Goal: Information Seeking & Learning: Learn about a topic

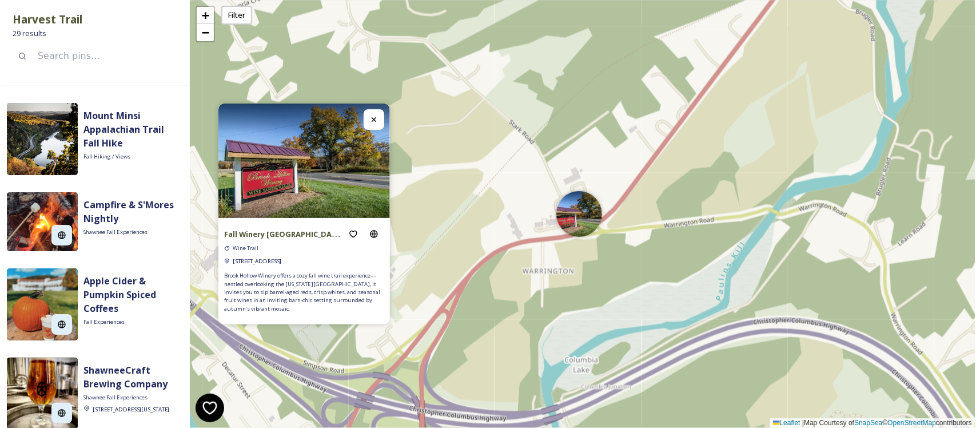
scroll to position [1001, 0]
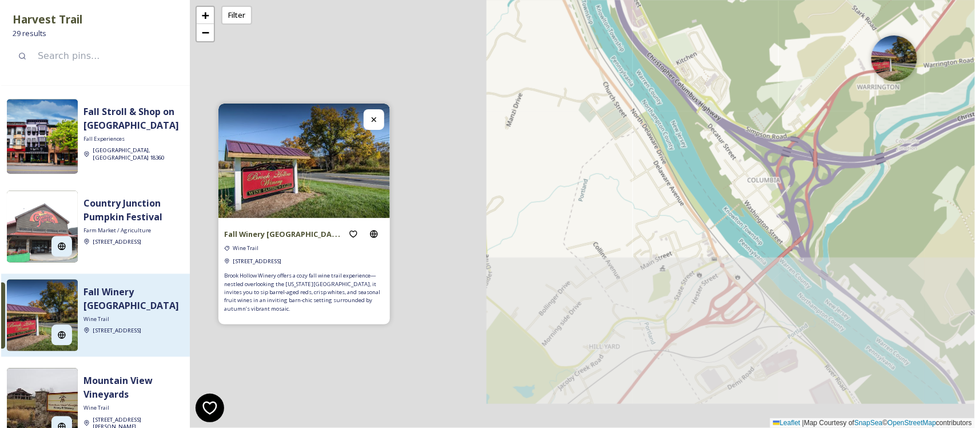
drag, startPoint x: 465, startPoint y: 250, endPoint x: 814, endPoint y: 80, distance: 388.3
click at [814, 80] on div "+ − Leaflet | Map Courtesy of SnapSea © OpenStreetMap contributors" at bounding box center [582, 214] width 785 height 428
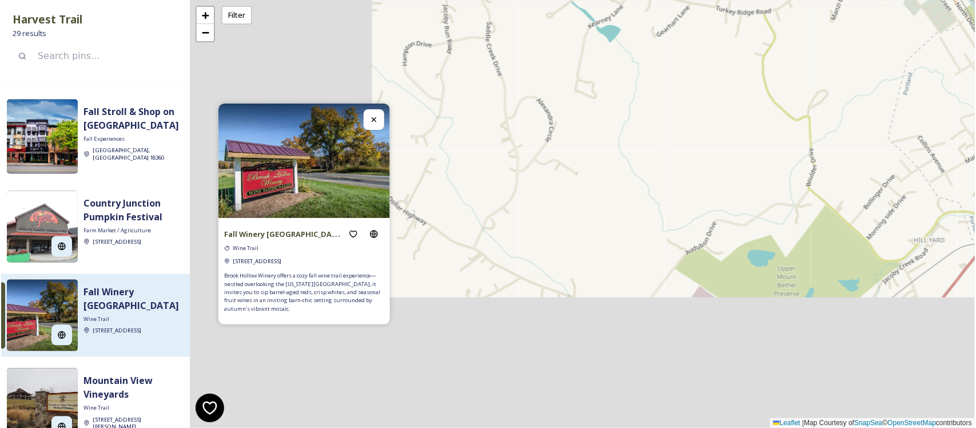
drag, startPoint x: 507, startPoint y: 247, endPoint x: 832, endPoint y: 140, distance: 342.0
click at [832, 140] on div "+ − Leaflet | Map Courtesy of SnapSea © OpenStreetMap contributors" at bounding box center [582, 214] width 785 height 428
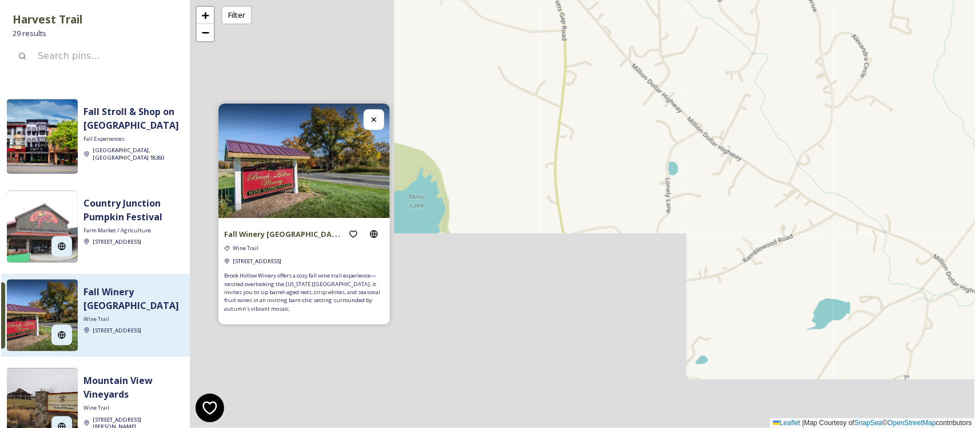
drag, startPoint x: 494, startPoint y: 226, endPoint x: 800, endPoint y: 164, distance: 312.4
click at [800, 164] on div "+ − Leaflet | Map Courtesy of SnapSea © OpenStreetMap contributors" at bounding box center [582, 214] width 785 height 428
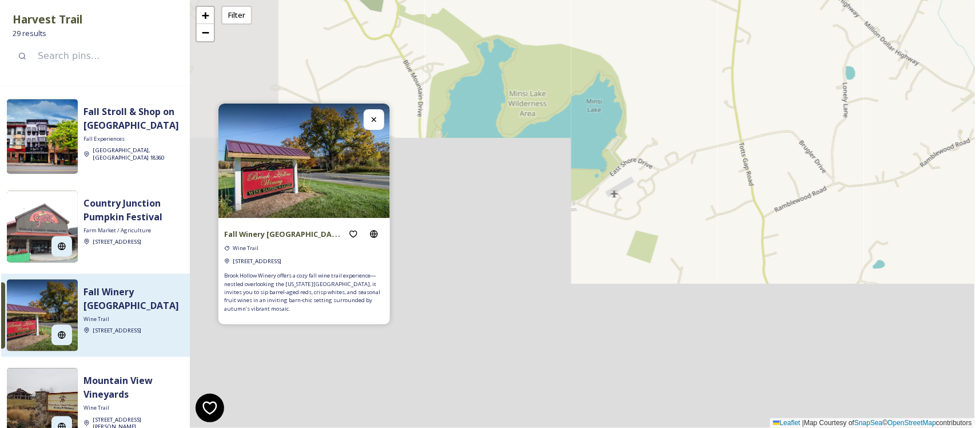
drag, startPoint x: 590, startPoint y: 233, endPoint x: 768, endPoint y: 137, distance: 201.4
click at [768, 137] on div "+ − Leaflet | Map Courtesy of SnapSea © OpenStreetMap contributors" at bounding box center [582, 214] width 785 height 428
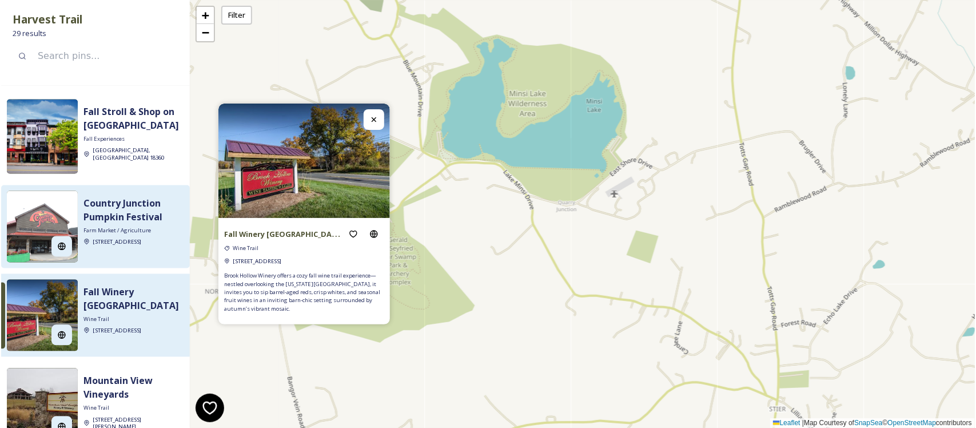
click at [123, 227] on span "Farm Market / Agriculture" at bounding box center [116, 231] width 67 height 8
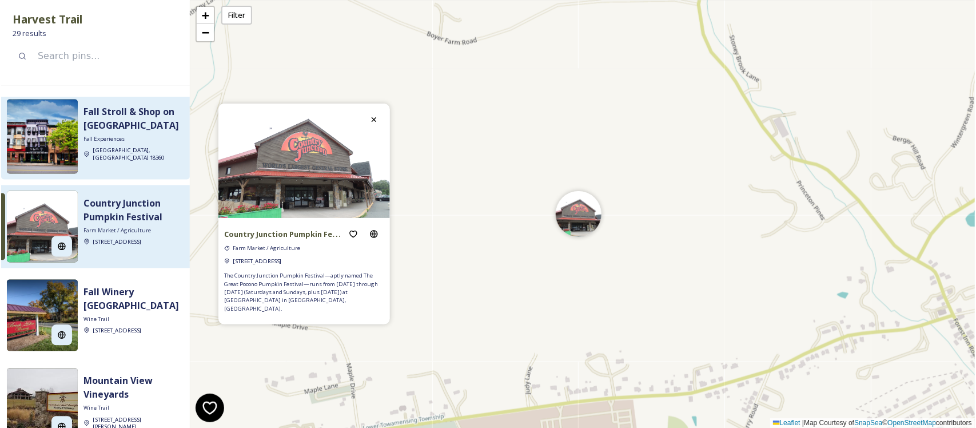
click at [116, 106] on strong "Fall Stroll & Shop on [GEOGRAPHIC_DATA]" at bounding box center [131, 119] width 96 height 26
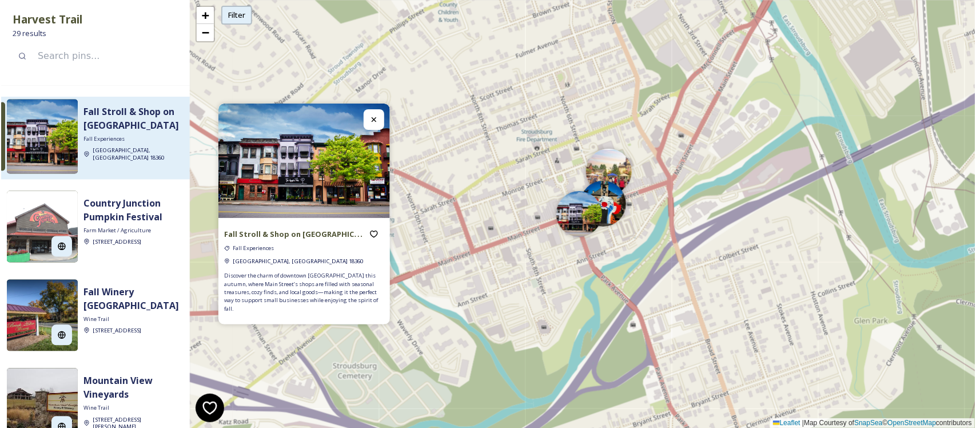
click at [246, 16] on div "Filter" at bounding box center [236, 15] width 31 height 19
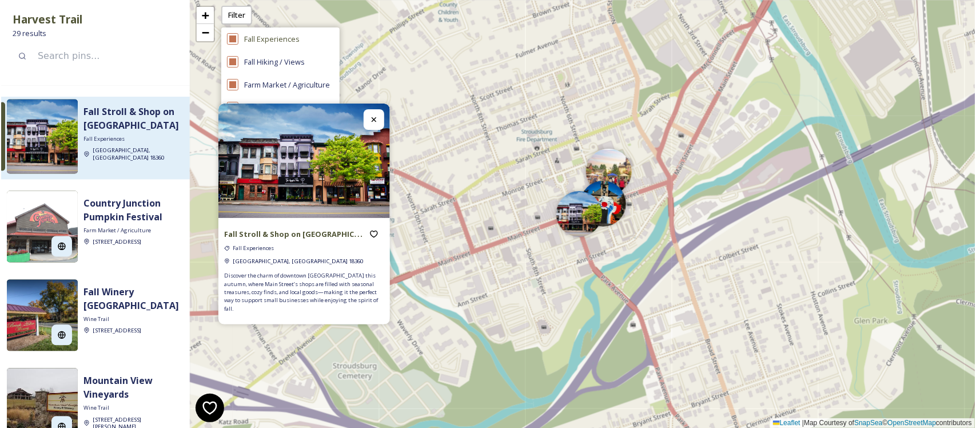
click at [237, 39] on input "checkbox" at bounding box center [232, 38] width 11 height 11
checkbox input "false"
click at [238, 61] on input "checkbox" at bounding box center [232, 61] width 11 height 11
checkbox input "false"
click at [238, 83] on input "checkbox" at bounding box center [232, 84] width 11 height 11
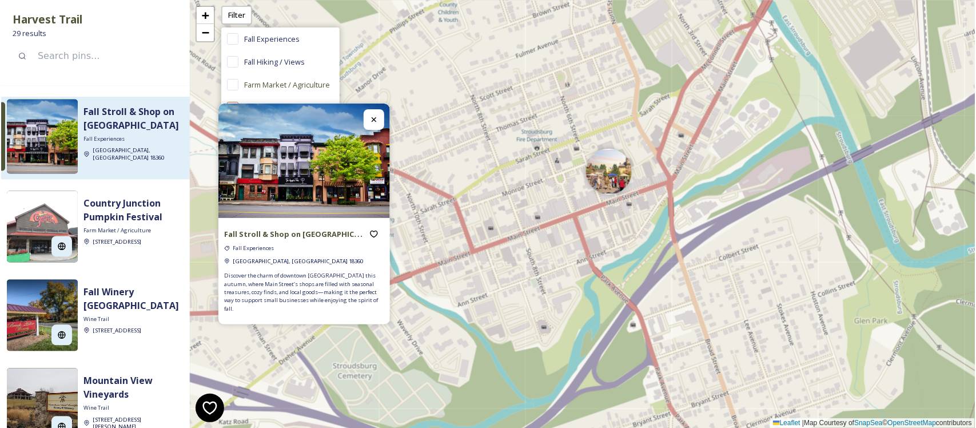
checkbox input "false"
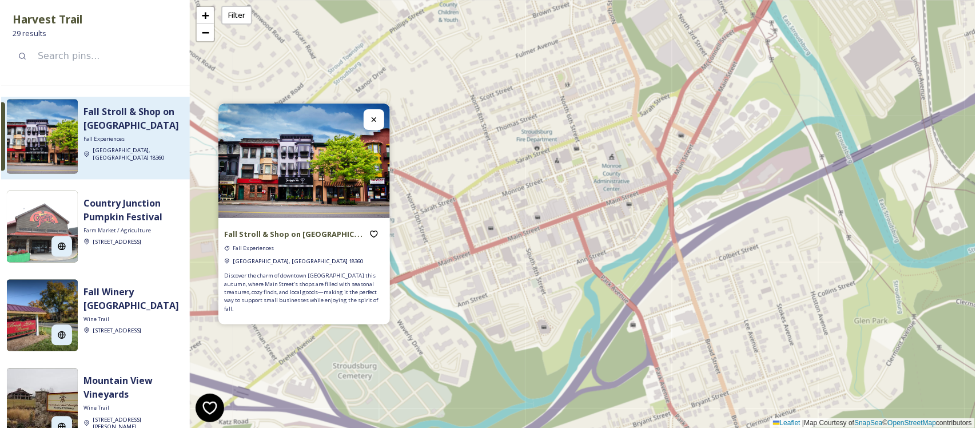
click at [381, 129] on div at bounding box center [374, 119] width 21 height 21
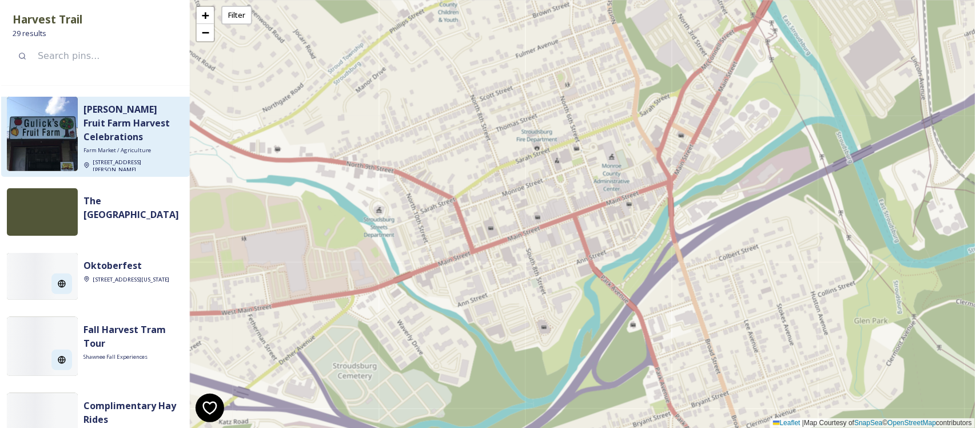
scroll to position [2029, 0]
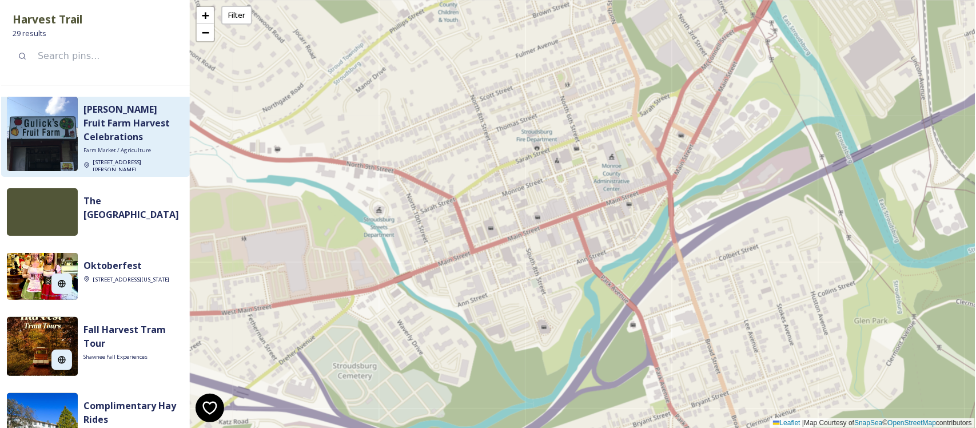
click at [118, 143] on strong "[PERSON_NAME] Fruit Farm Harvest Celebrations" at bounding box center [126, 123] width 86 height 40
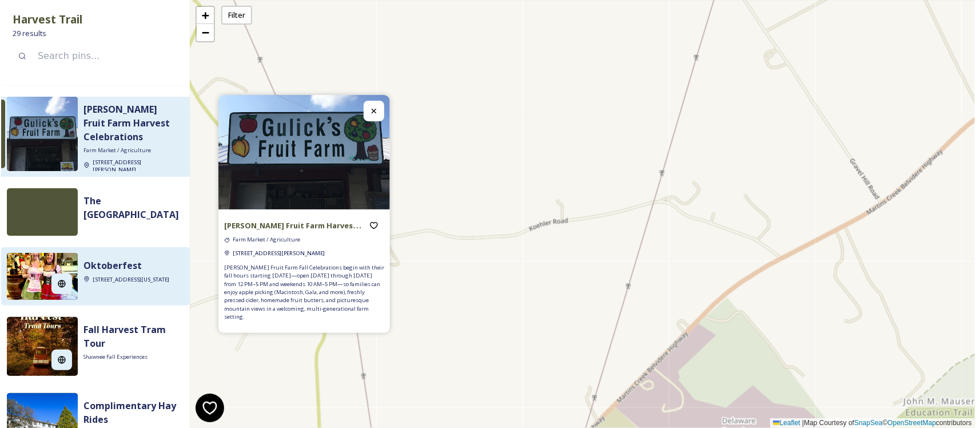
click at [116, 272] on strong "Oktoberfest" at bounding box center [112, 265] width 58 height 13
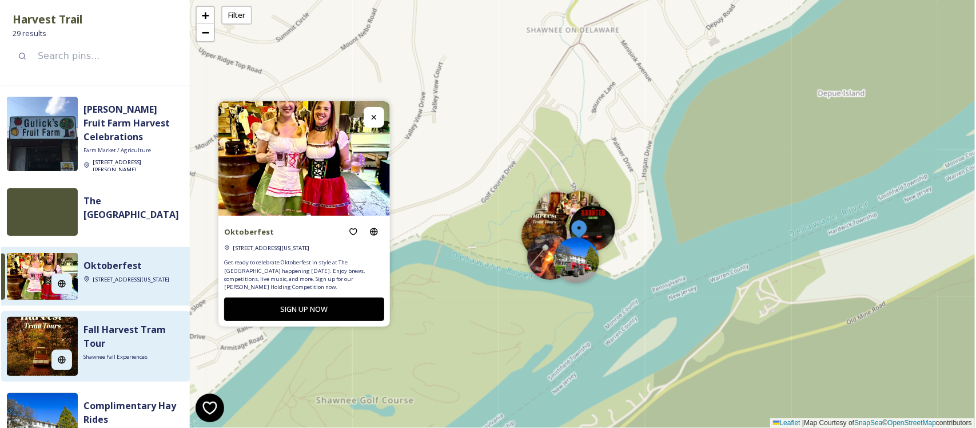
click at [112, 349] on strong "Fall Harvest Tram Tour" at bounding box center [124, 336] width 82 height 26
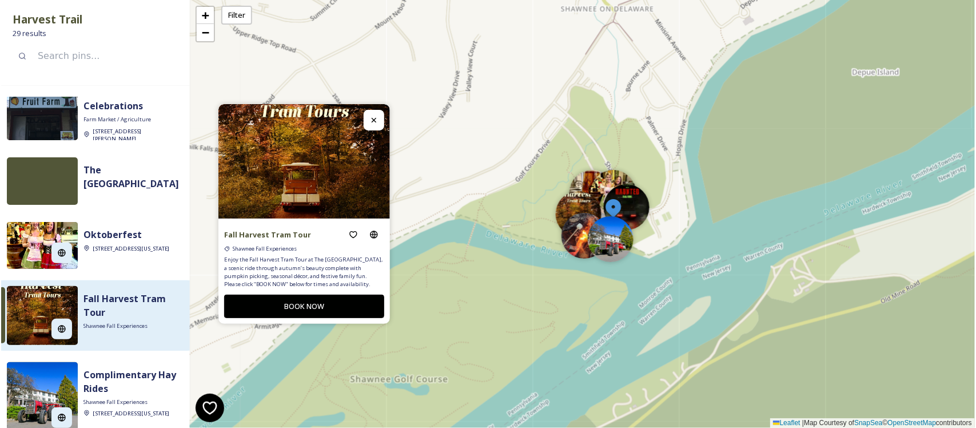
scroll to position [2103, 0]
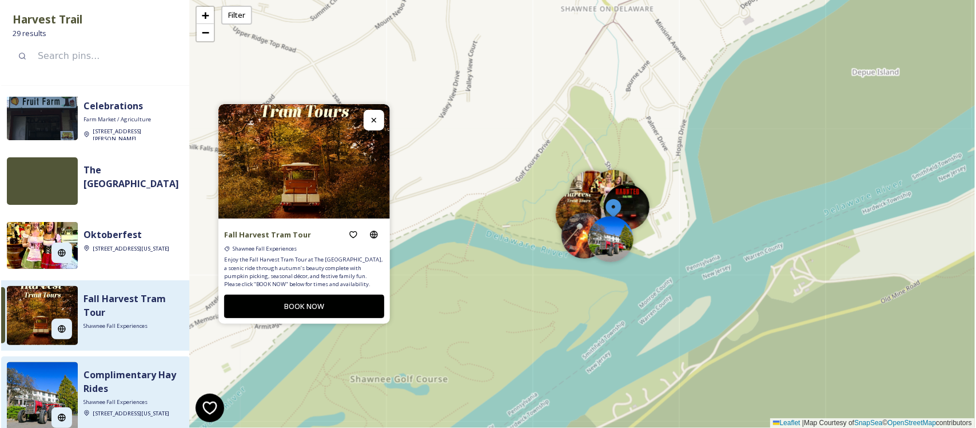
click at [112, 369] on strong "Complimentary Hay Rides" at bounding box center [129, 381] width 93 height 26
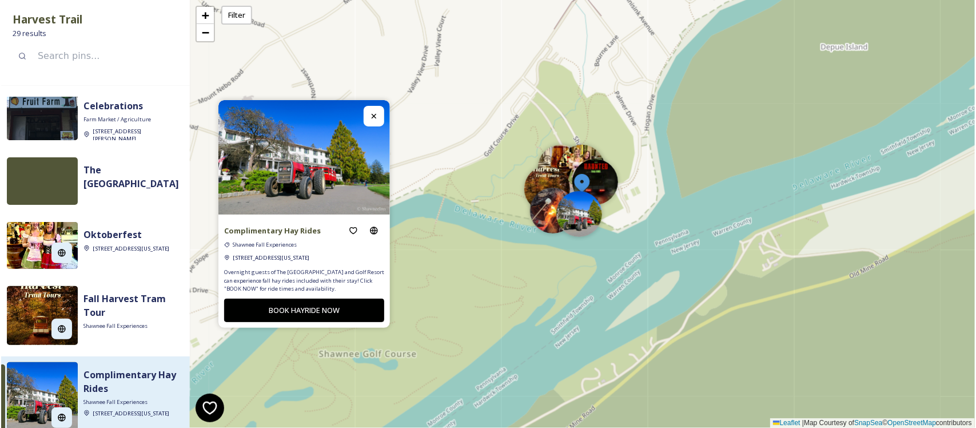
click at [379, 117] on icon at bounding box center [373, 116] width 9 height 9
